Goal: Communication & Community: Participate in discussion

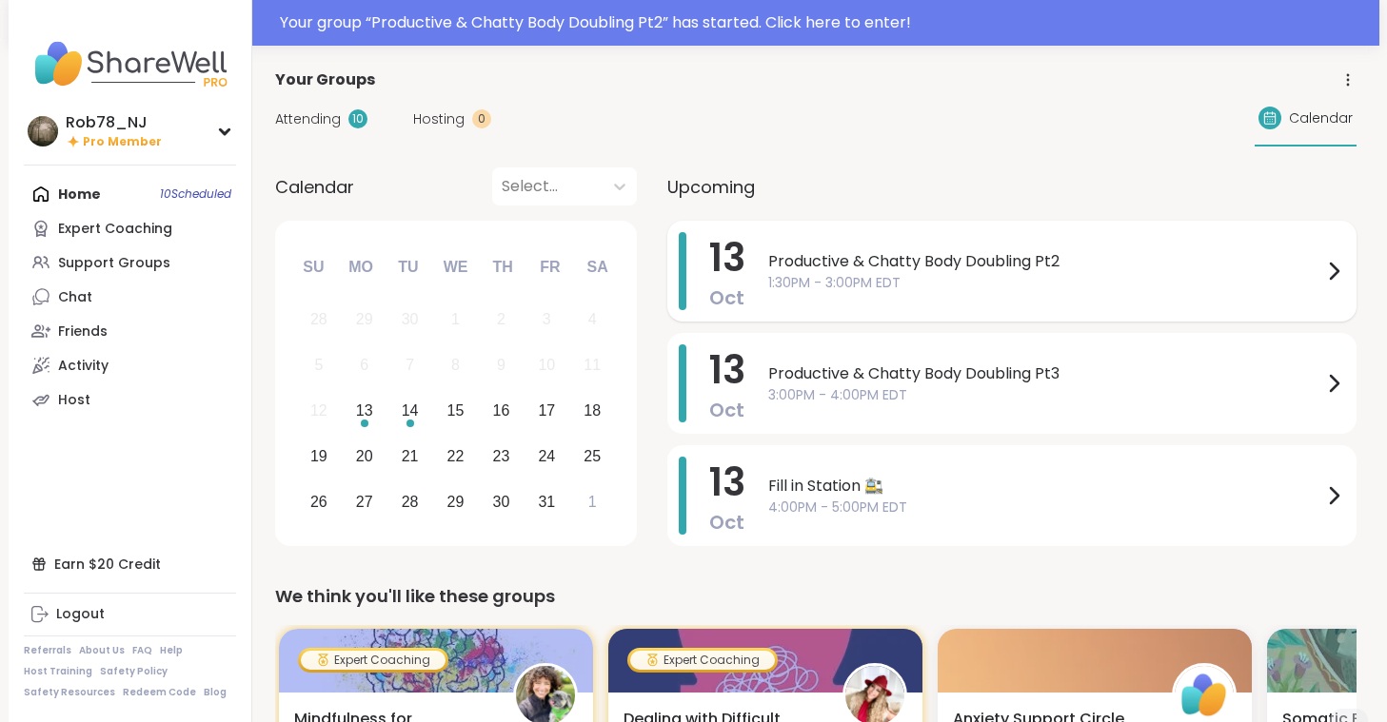
click at [872, 271] on span "Productive & Chatty Body Doubling Pt2" at bounding box center [1045, 261] width 554 height 23
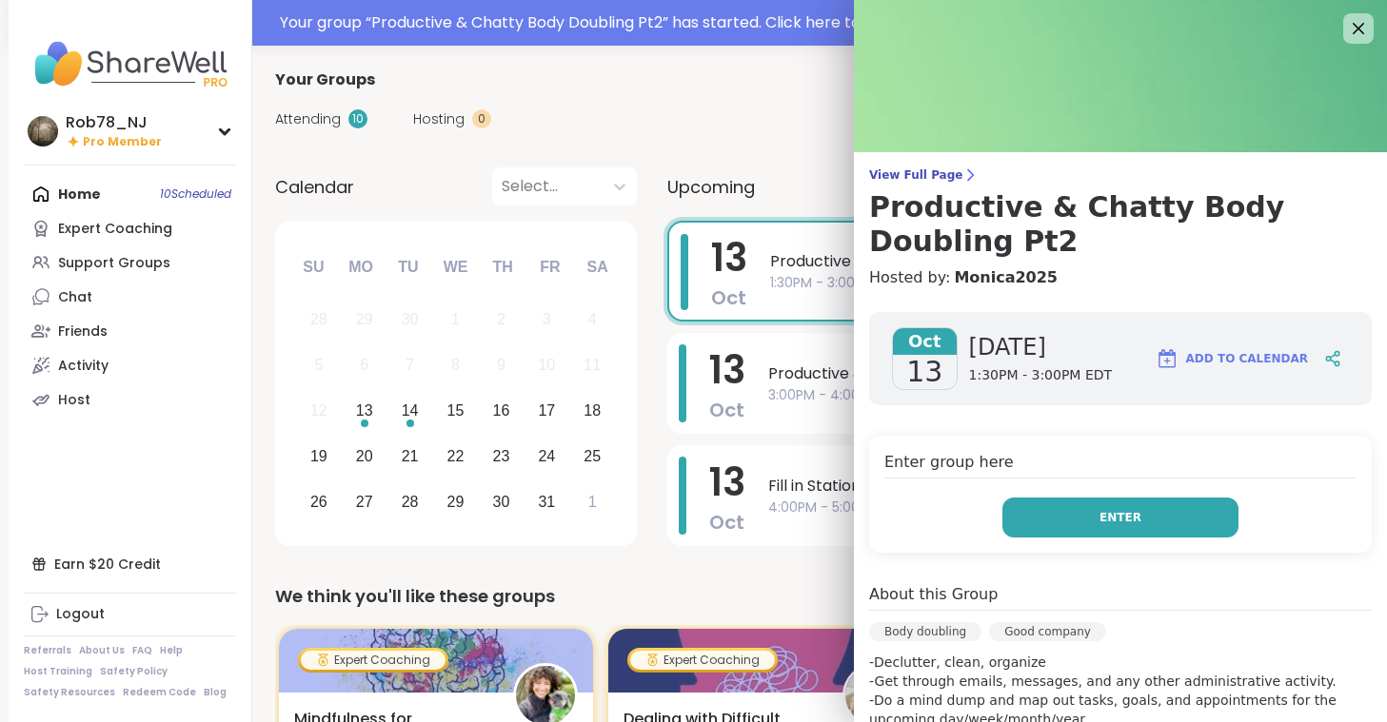
click at [1123, 532] on button "Enter" at bounding box center [1120, 518] width 236 height 40
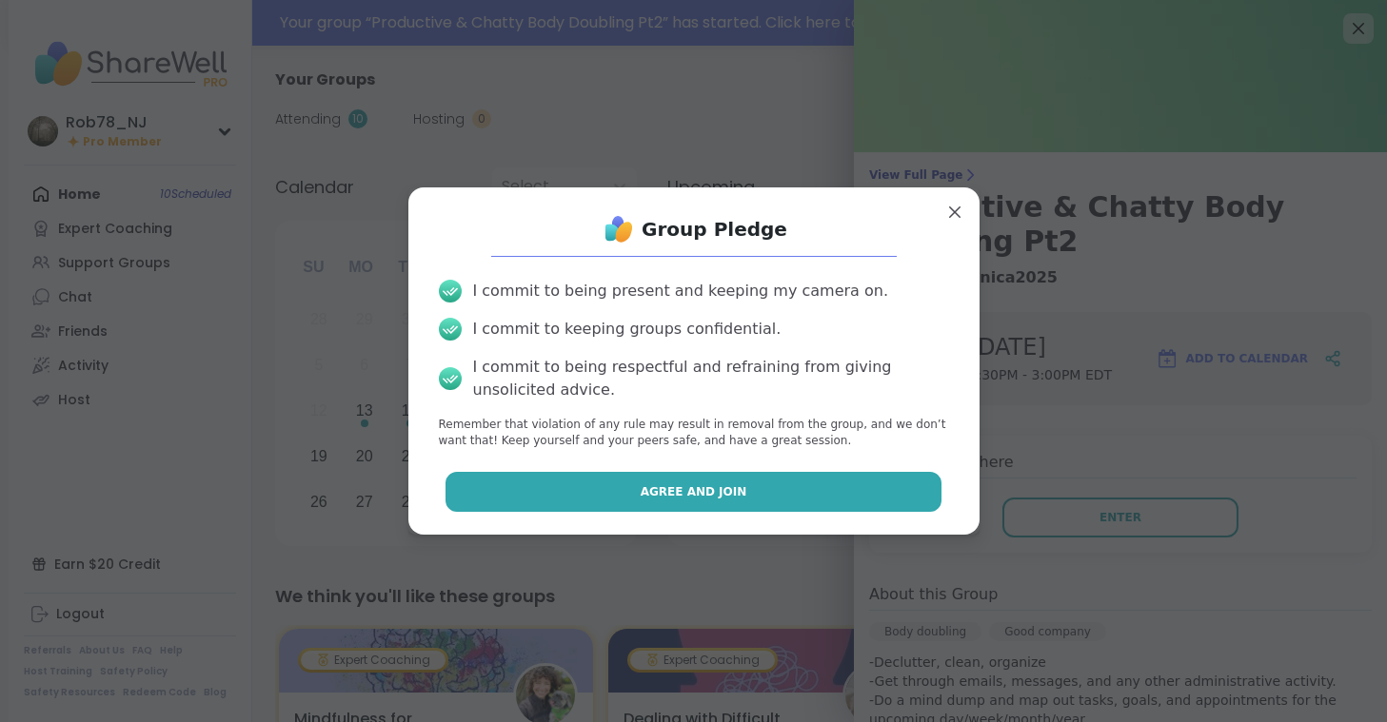
click at [746, 497] on button "Agree and Join" at bounding box center [693, 492] width 496 height 40
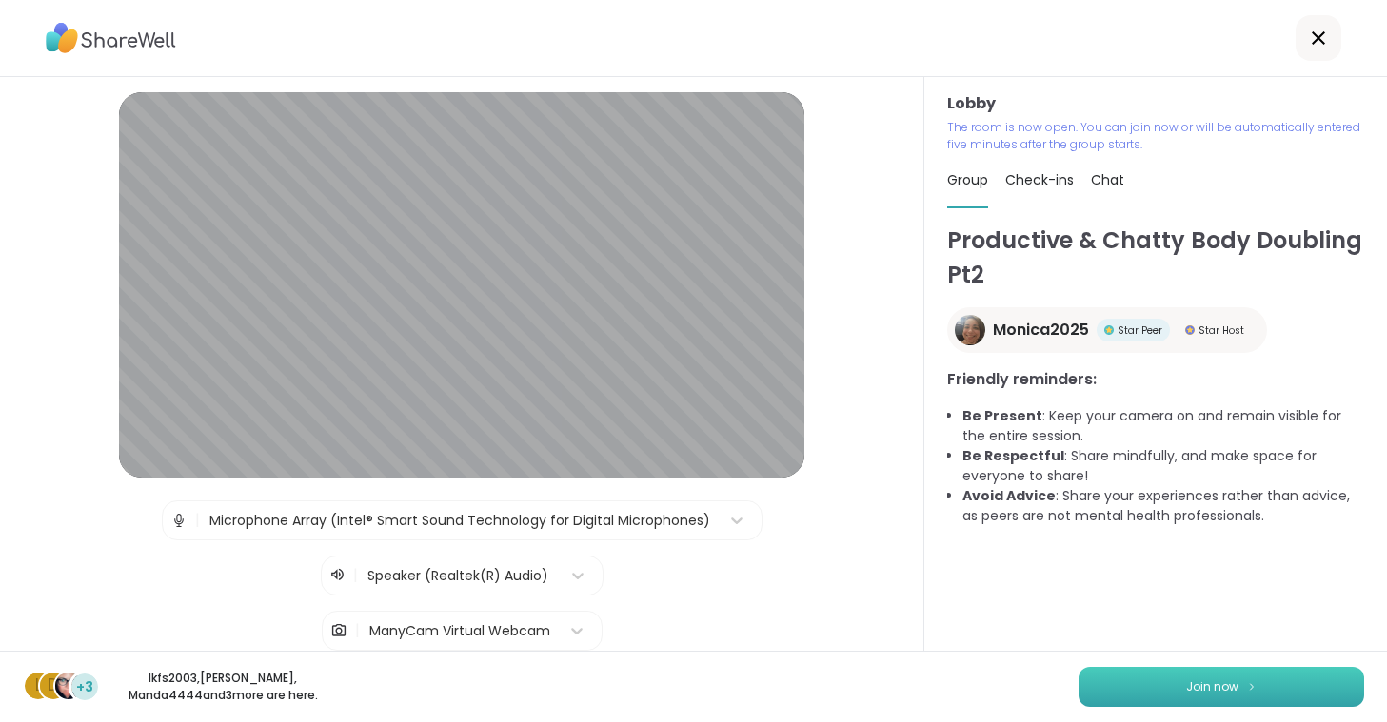
click at [1141, 686] on button "Join now" at bounding box center [1221, 687] width 286 height 40
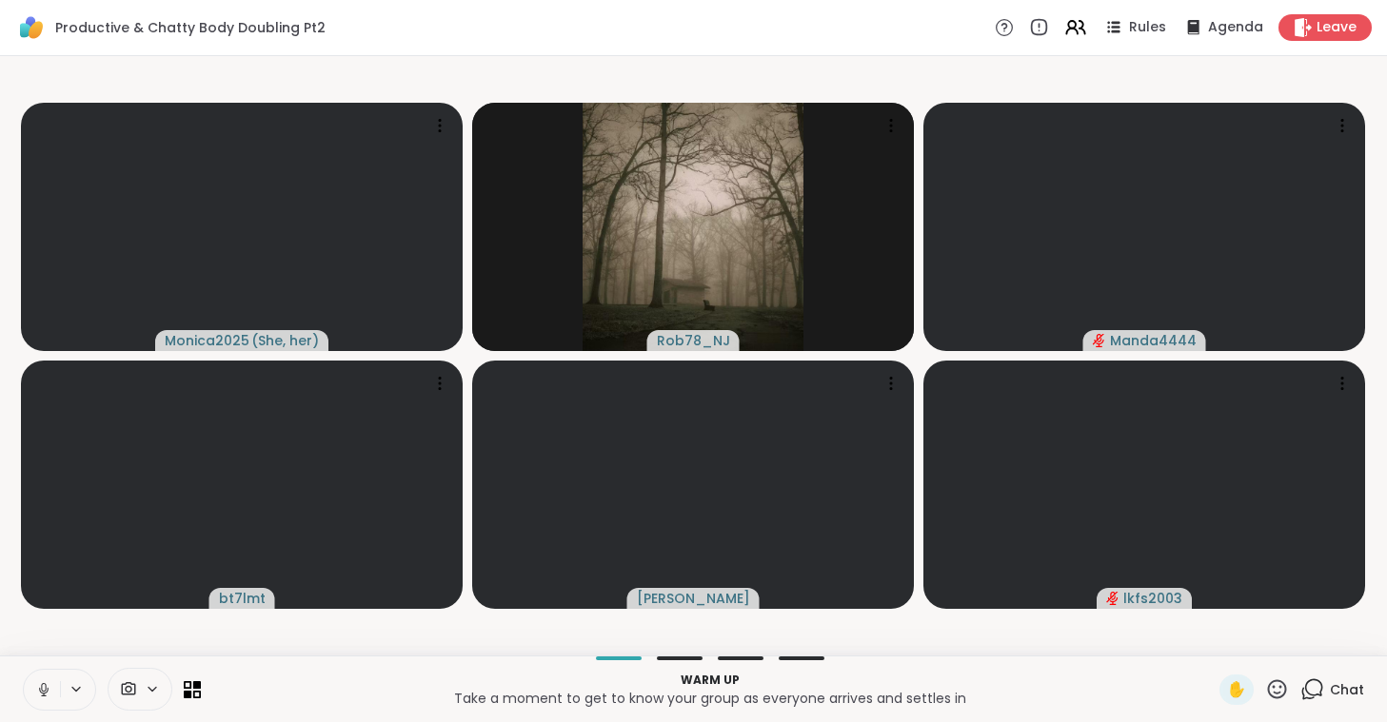
click at [43, 683] on icon at bounding box center [43, 689] width 17 height 17
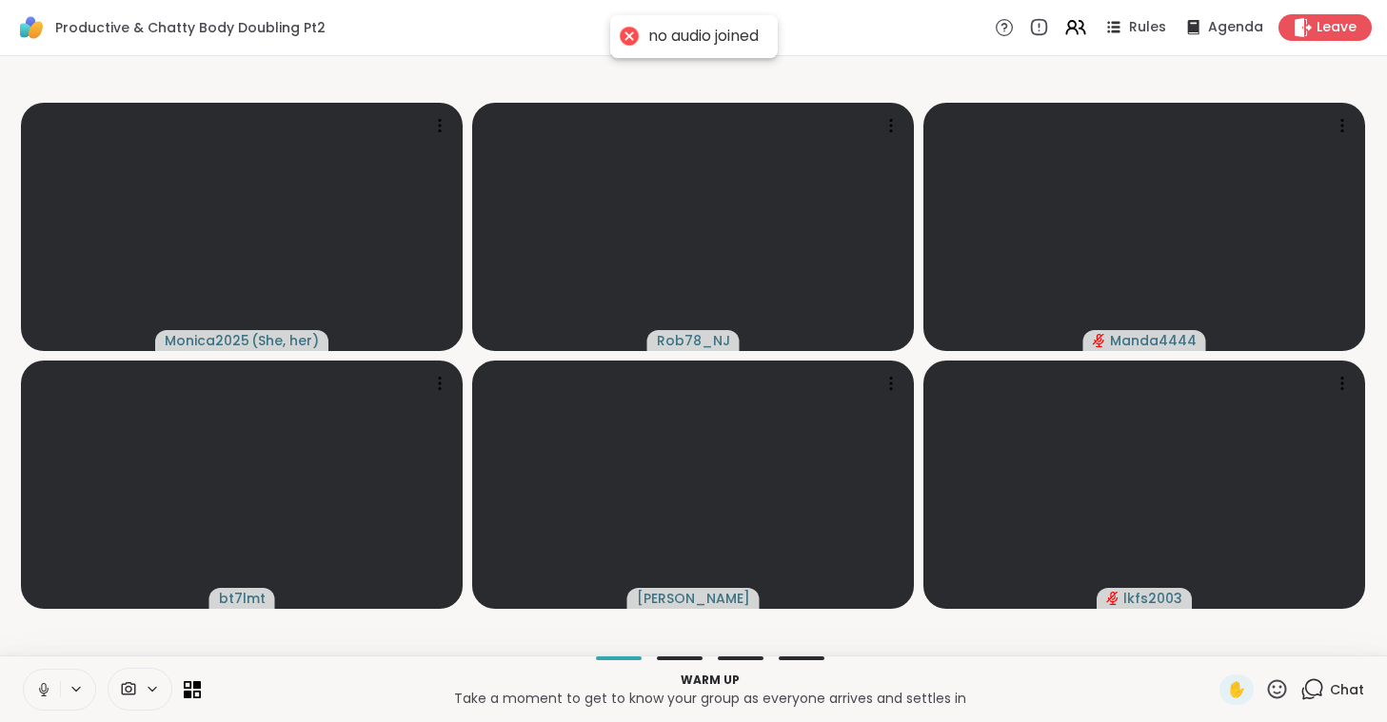
click at [32, 682] on button at bounding box center [42, 690] width 36 height 40
click at [36, 687] on icon at bounding box center [43, 689] width 17 height 17
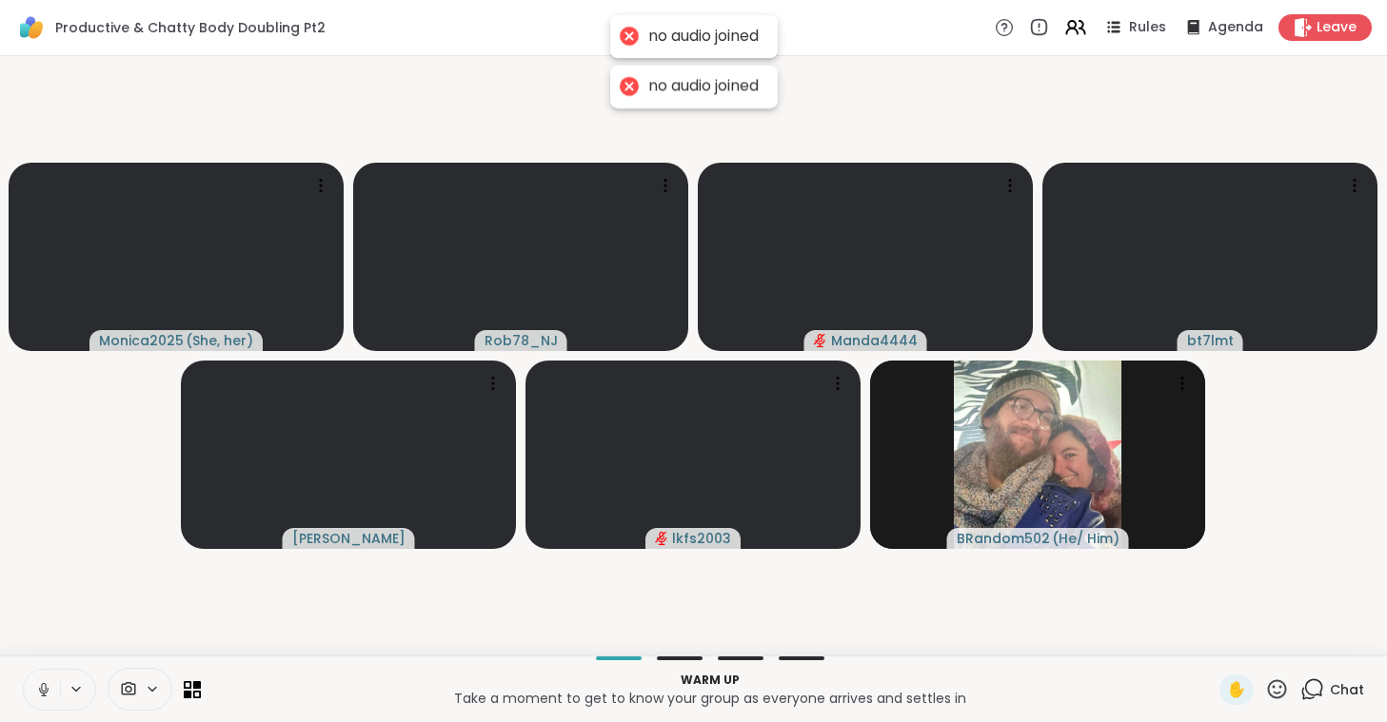
click at [38, 691] on icon at bounding box center [43, 689] width 17 height 17
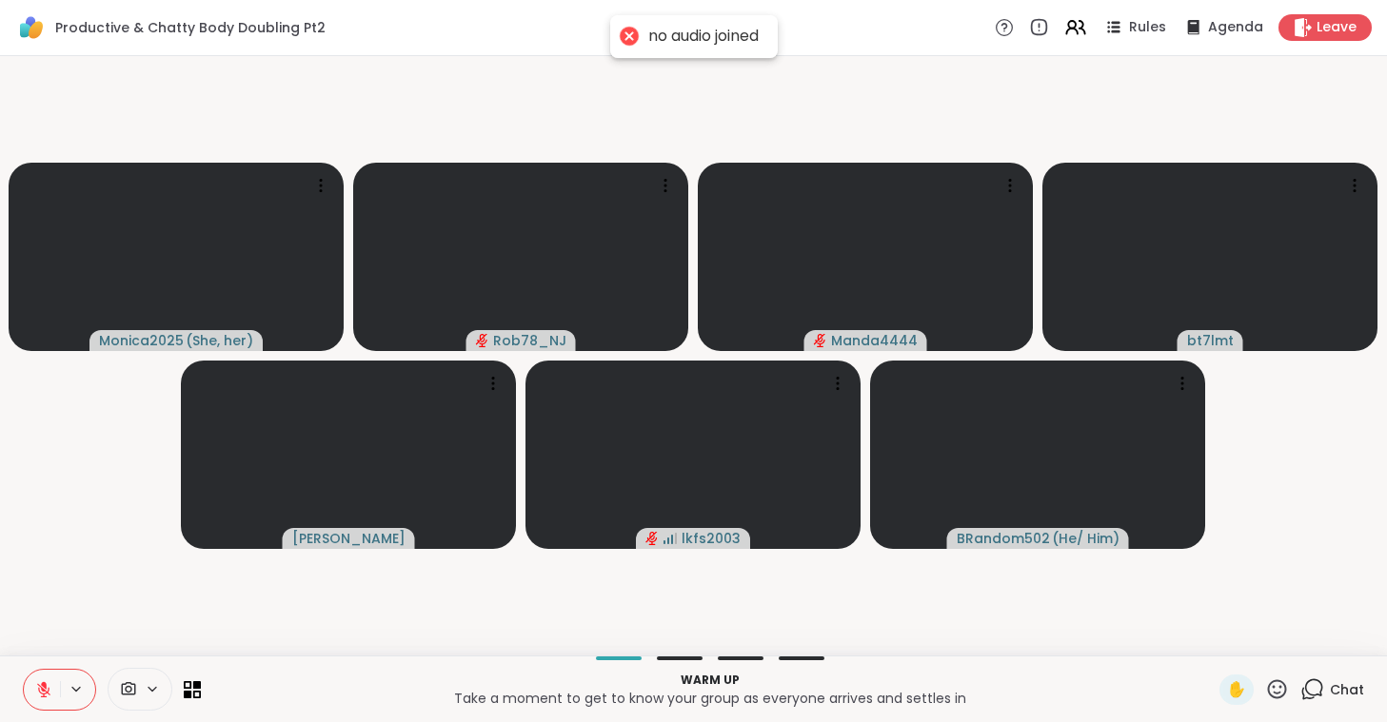
click at [144, 676] on div at bounding box center [140, 689] width 65 height 43
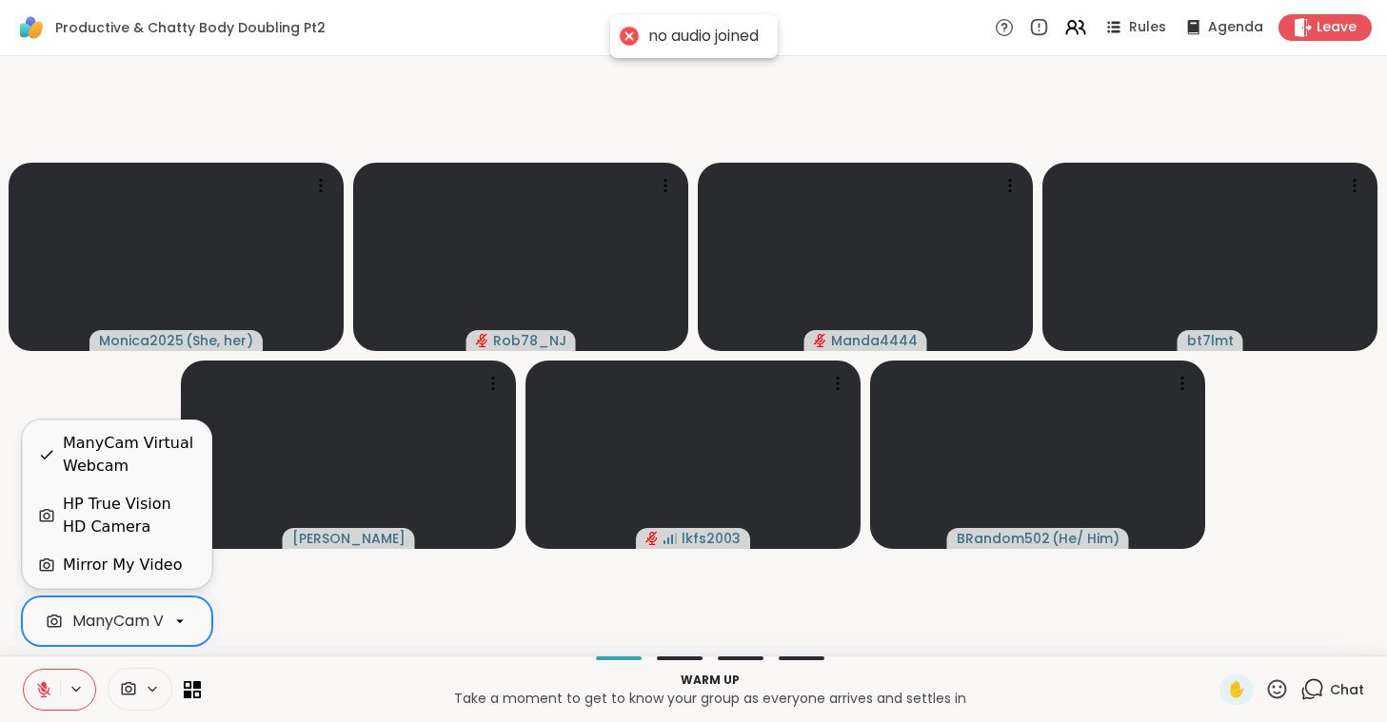
click at [147, 624] on div "ManyCam Virtual Webcam" at bounding box center [173, 621] width 203 height 23
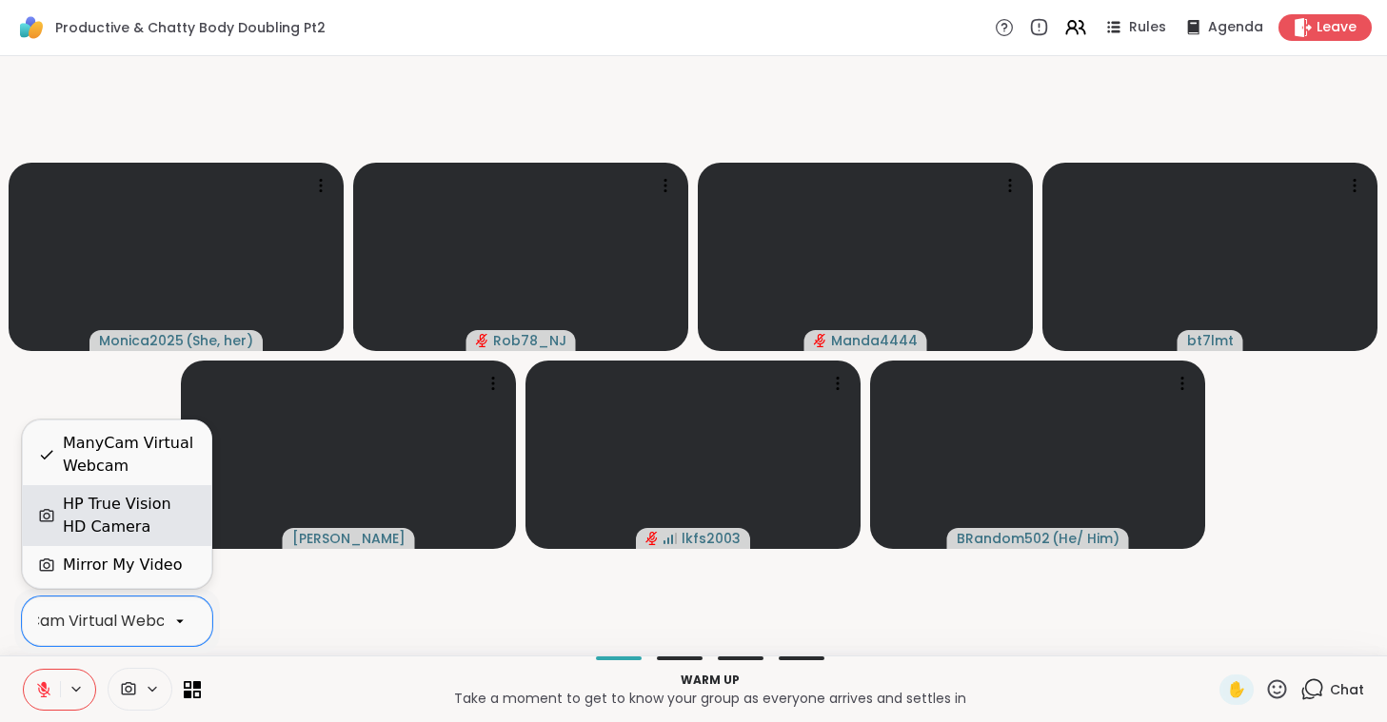
click at [157, 504] on div "HP True Vision HD Camera" at bounding box center [129, 516] width 133 height 46
